Goal: Task Accomplishment & Management: Use online tool/utility

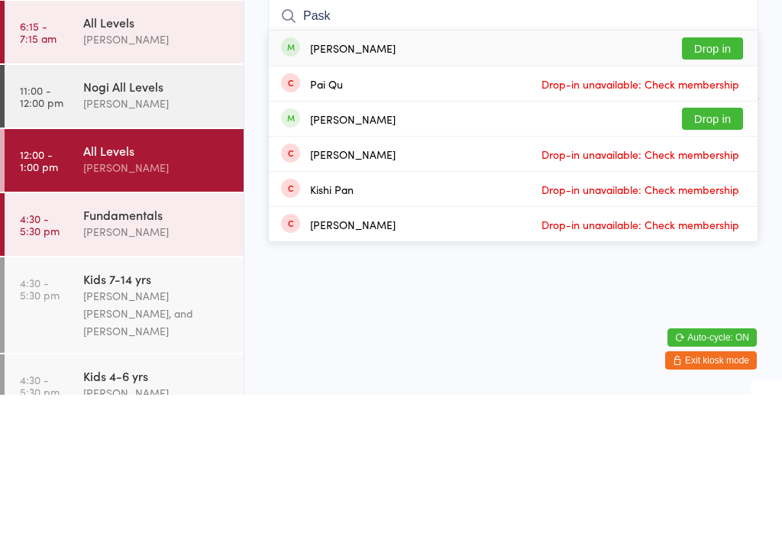
type input "Pask"
click at [714, 176] on button "Drop in" at bounding box center [712, 187] width 61 height 22
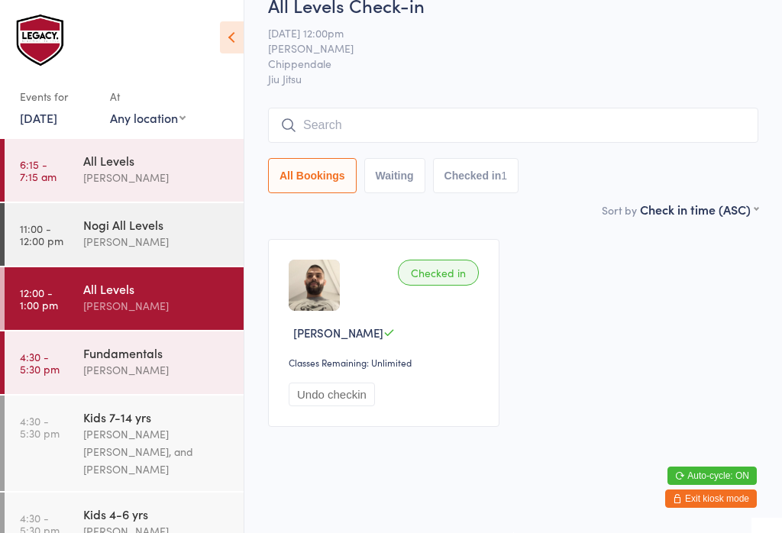
click at [481, 143] on input "search" at bounding box center [513, 125] width 491 height 35
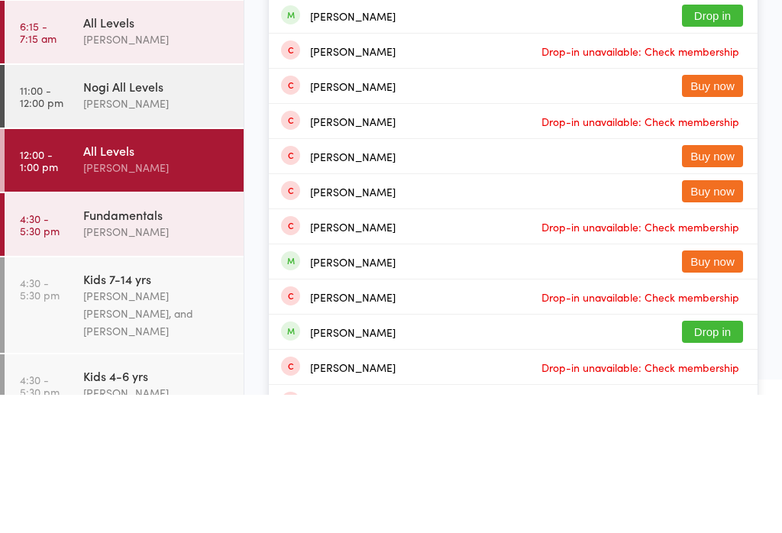
type input "[PERSON_NAME]"
click at [726, 50] on button "Drop in" at bounding box center [712, 48] width 61 height 22
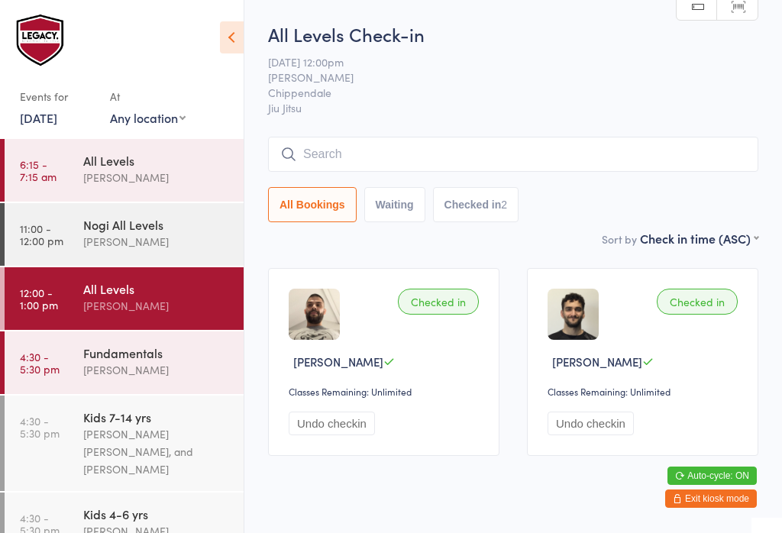
click at [477, 151] on input "search" at bounding box center [513, 154] width 491 height 35
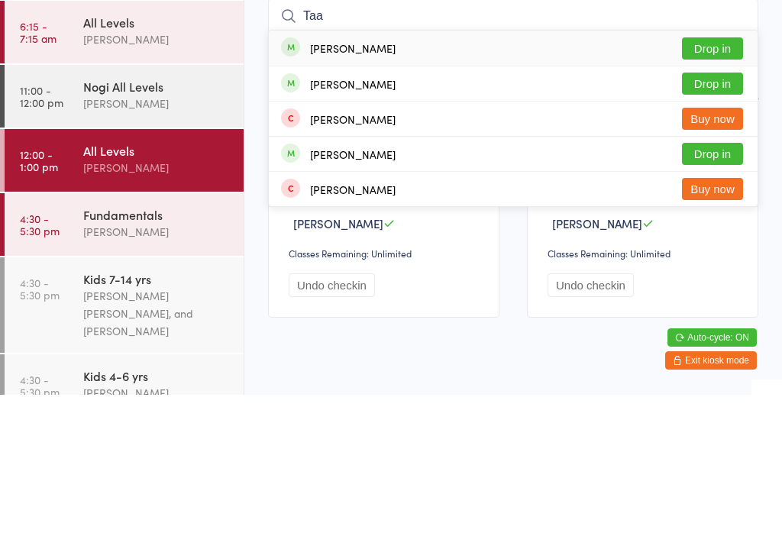
type input "Taa"
click at [729, 176] on button "Drop in" at bounding box center [712, 187] width 61 height 22
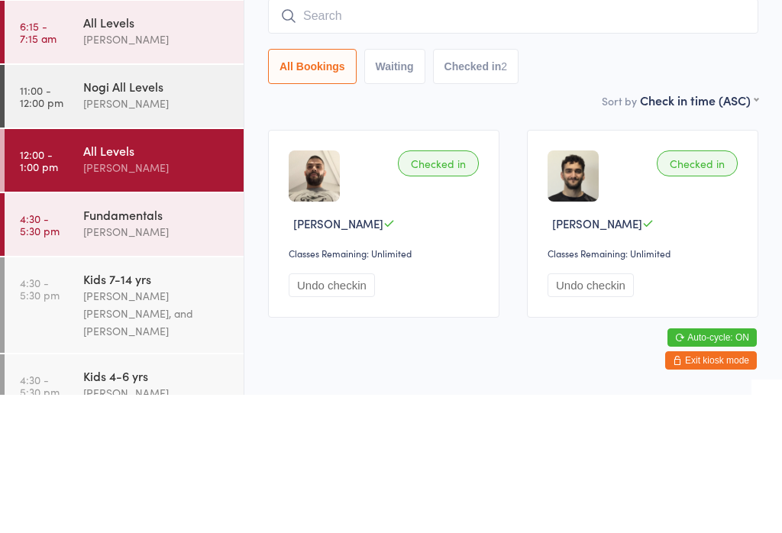
scroll to position [37, 0]
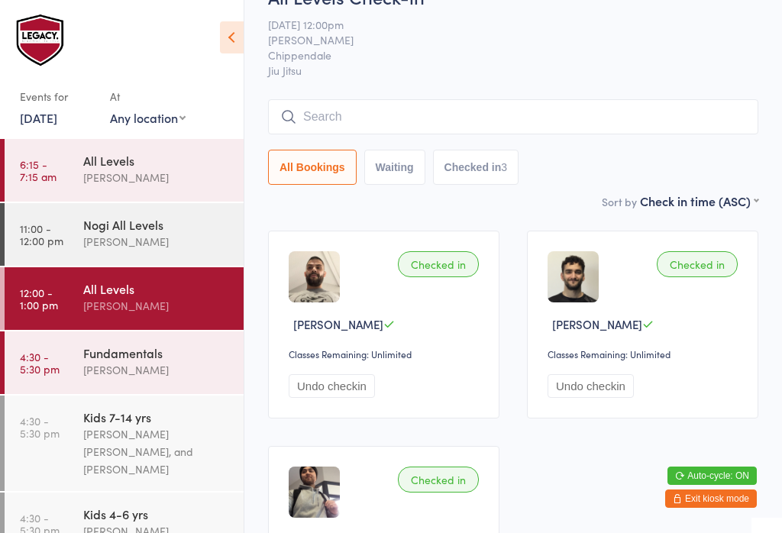
click at [513, 115] on input "search" at bounding box center [513, 116] width 491 height 35
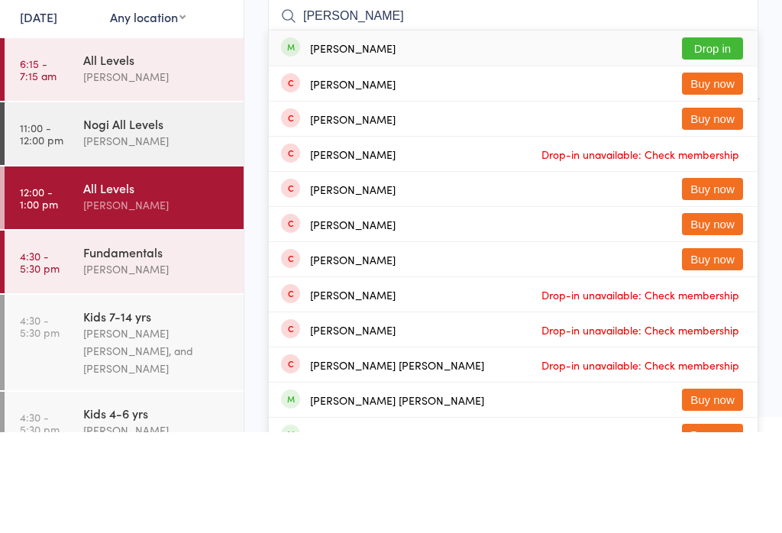
type input "Ben coop"
click at [729, 131] on div "Ben Cooper-Woolley Drop in" at bounding box center [513, 148] width 489 height 35
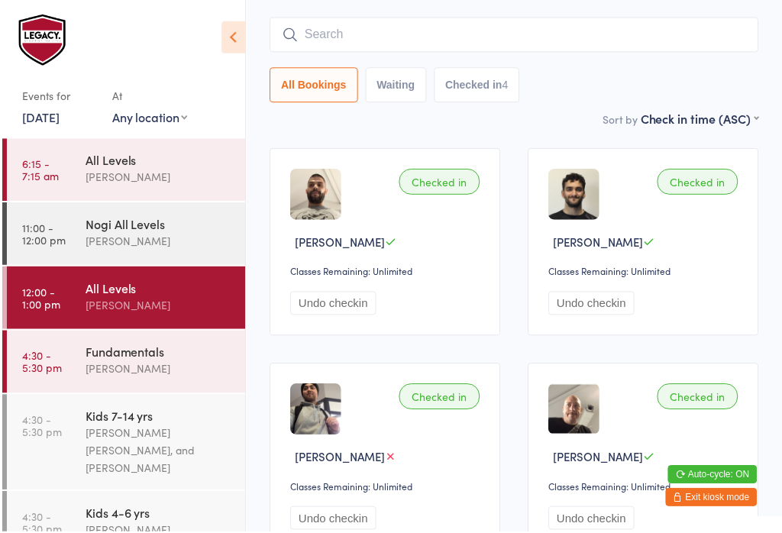
scroll to position [120, 0]
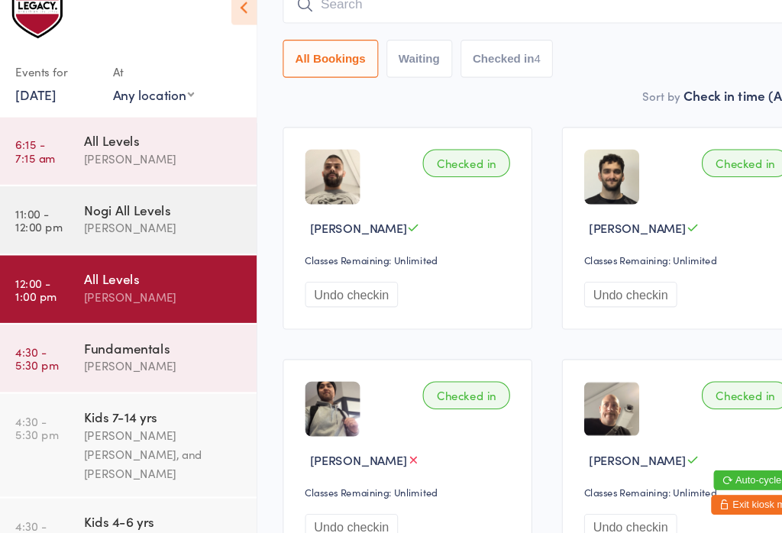
click at [5, 167] on link "6:15 - 7:15 am All Levels Werique Oliveira" at bounding box center [124, 170] width 239 height 63
